Goal: Task Accomplishment & Management: Use online tool/utility

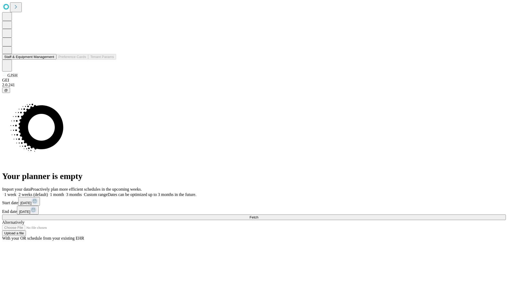
click at [51, 60] on button "Staff & Equipment Management" at bounding box center [29, 57] width 54 height 6
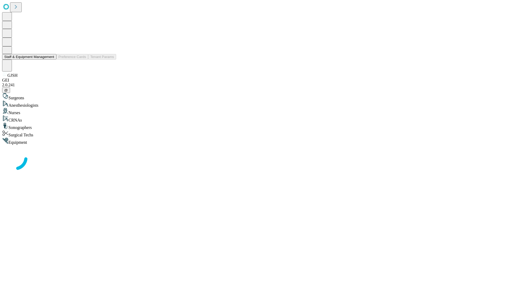
click at [51, 60] on button "Staff & Equipment Management" at bounding box center [29, 57] width 54 height 6
